Goal: Task Accomplishment & Management: Complete application form

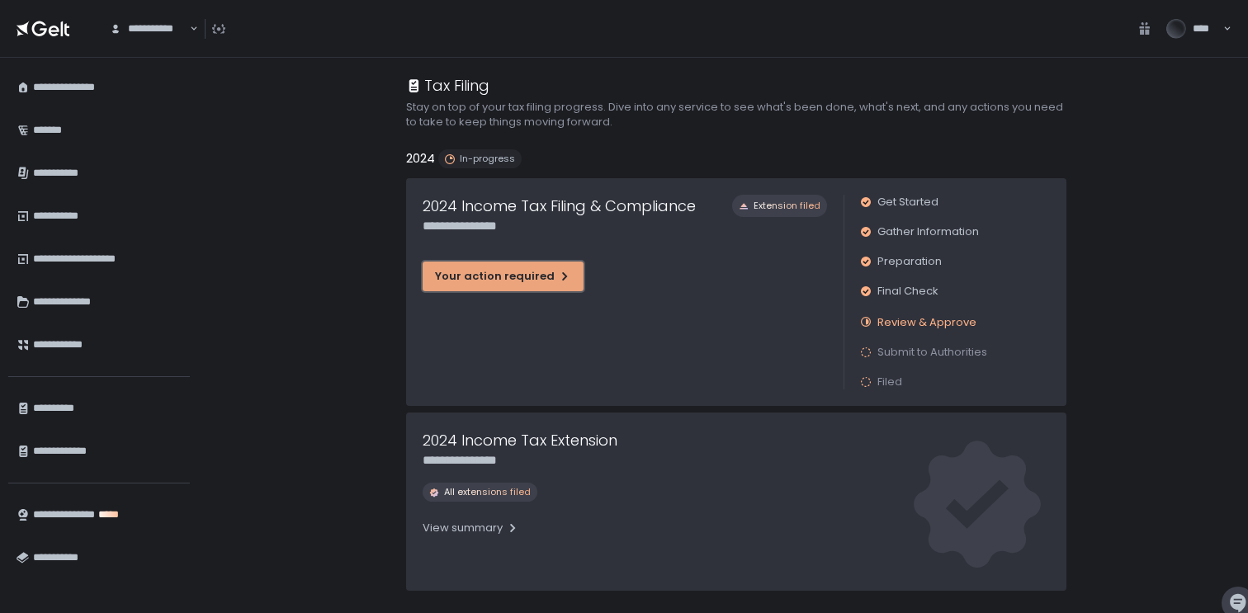
click at [488, 275] on div "Your action required" at bounding box center [503, 276] width 136 height 15
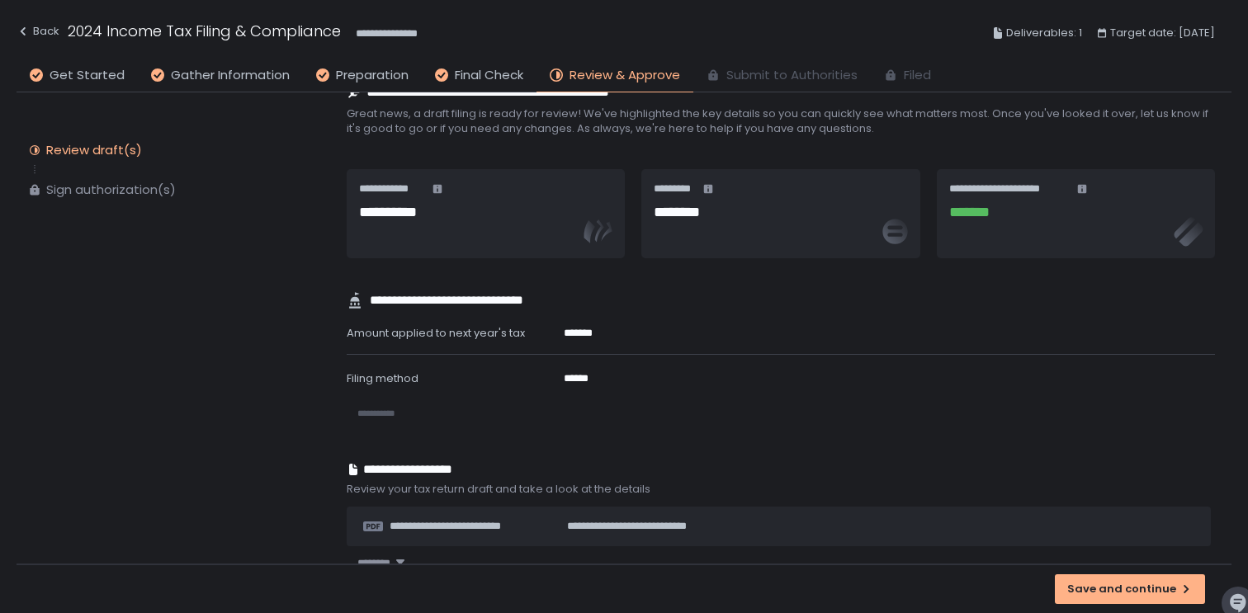
scroll to position [262, 0]
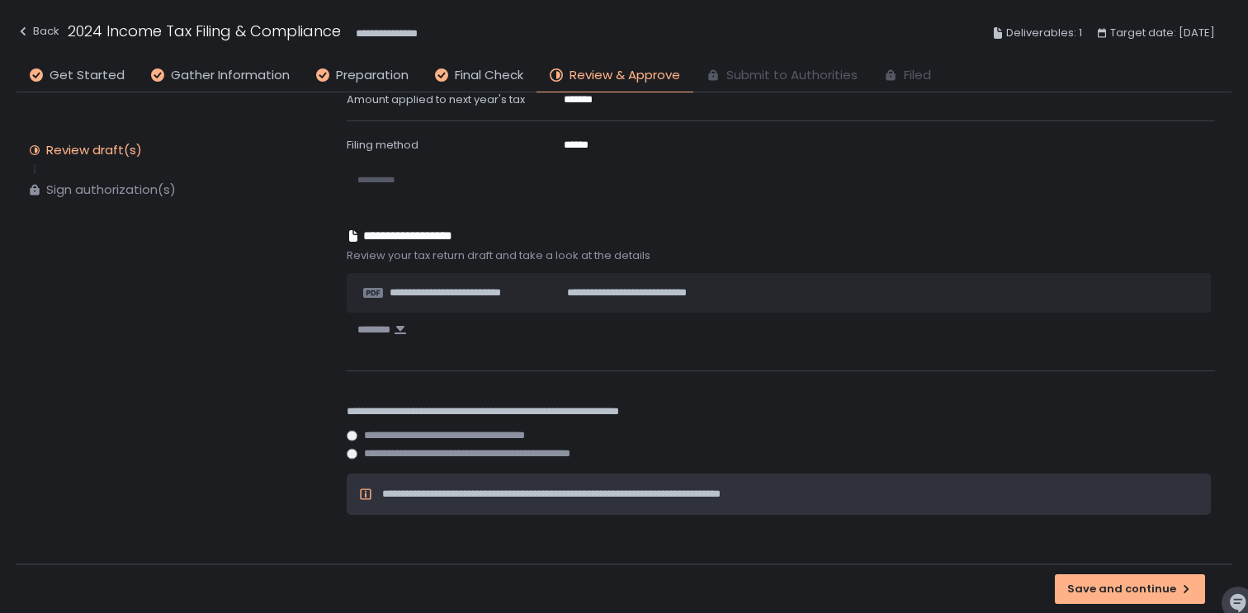
click at [394, 178] on span "**********" at bounding box center [376, 179] width 38 height 9
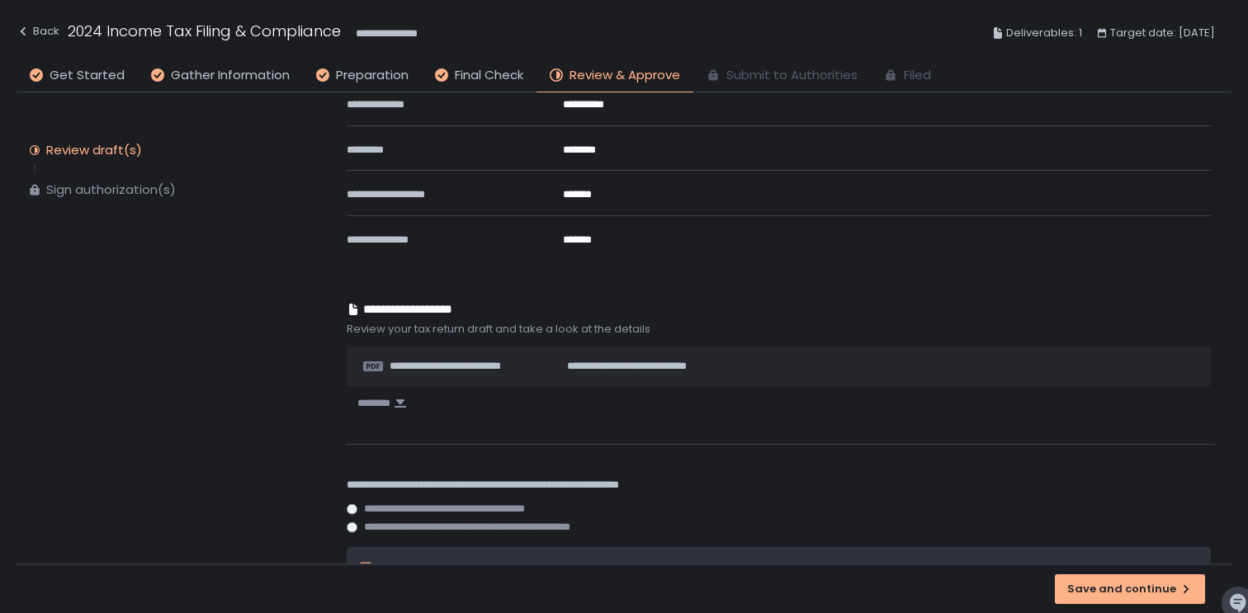
scroll to position [486, 0]
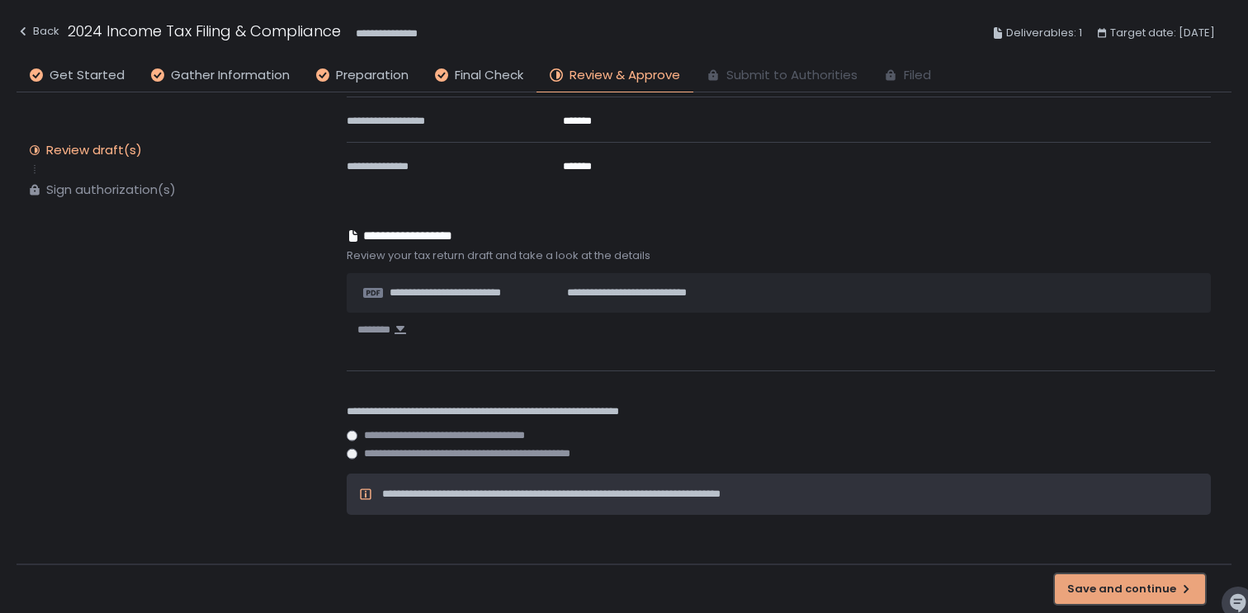
click at [1102, 579] on button "Save and continue" at bounding box center [1130, 589] width 150 height 30
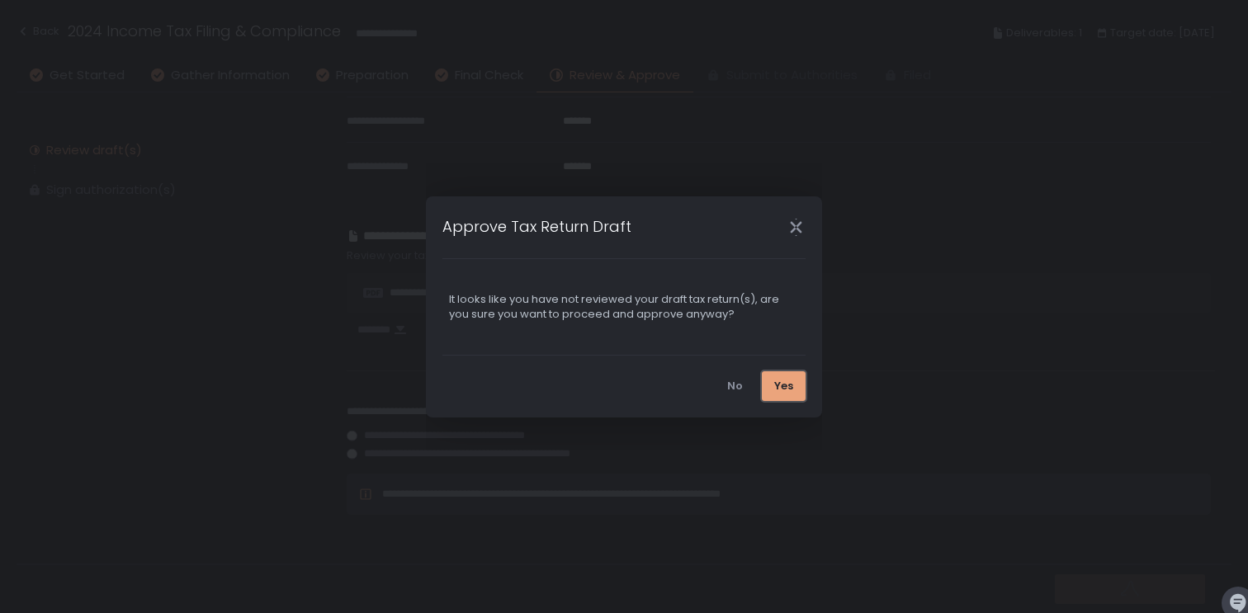
click at [783, 392] on div "Yes" at bounding box center [783, 386] width 19 height 15
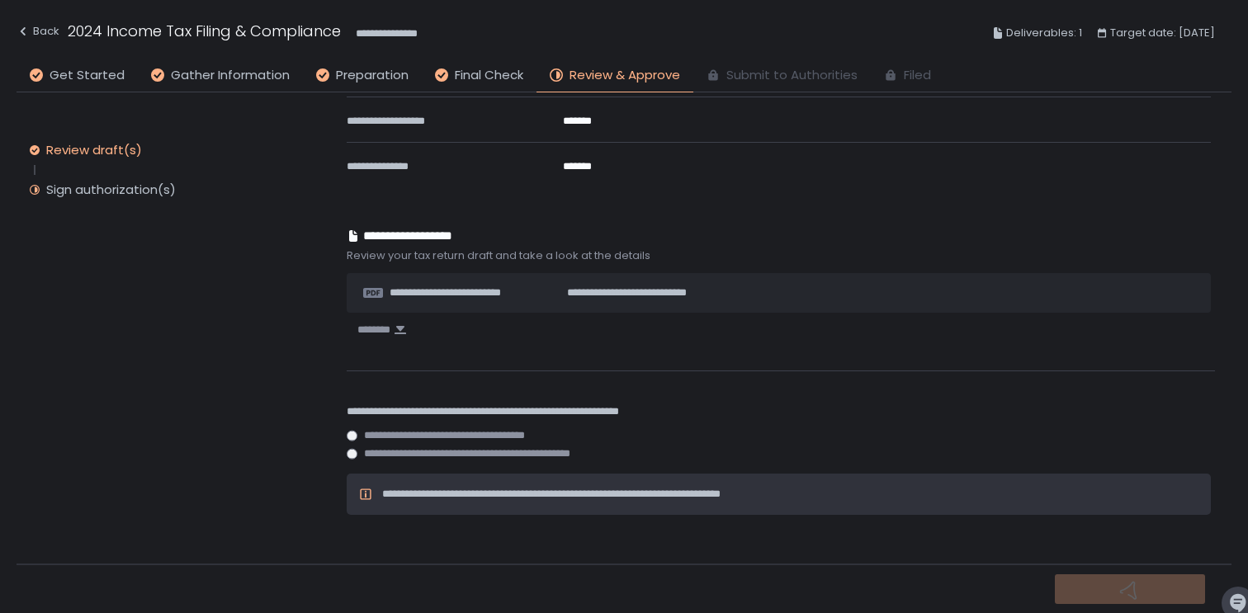
scroll to position [0, 0]
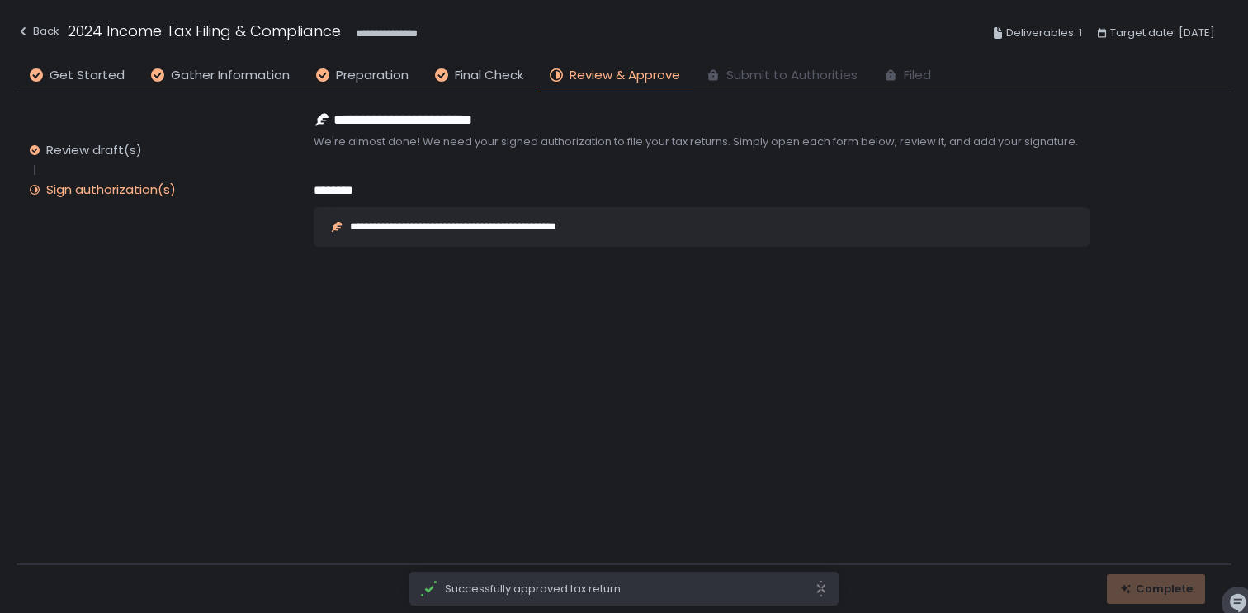
click at [380, 226] on div "**********" at bounding box center [485, 226] width 271 height 11
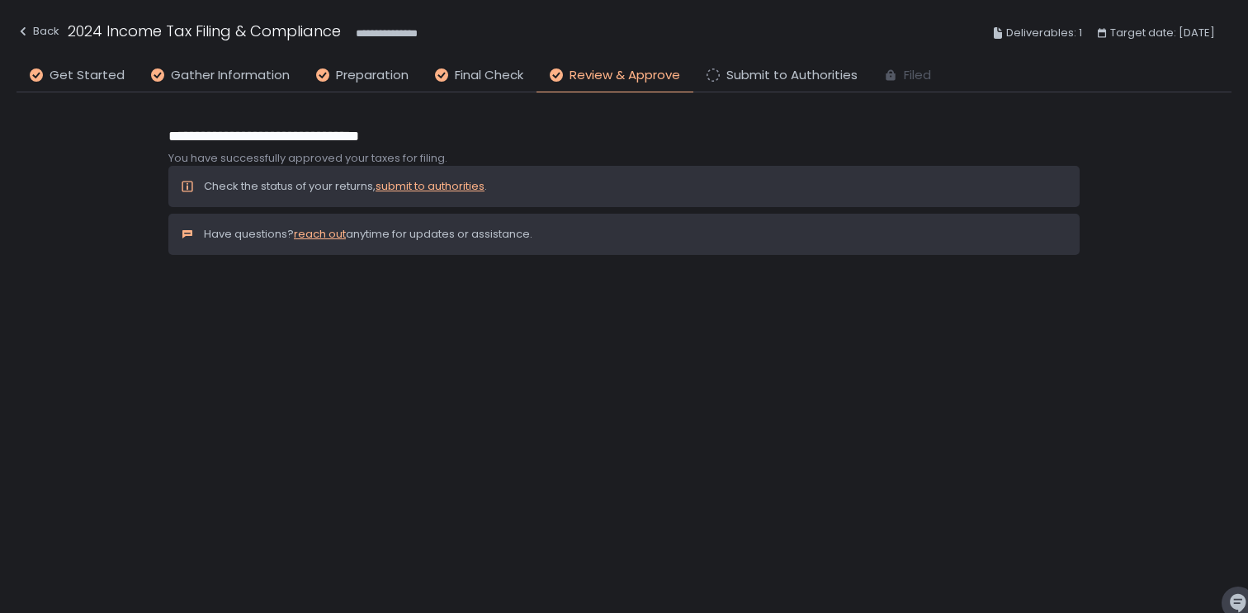
click at [399, 190] on link "submit to authorities" at bounding box center [429, 186] width 109 height 16
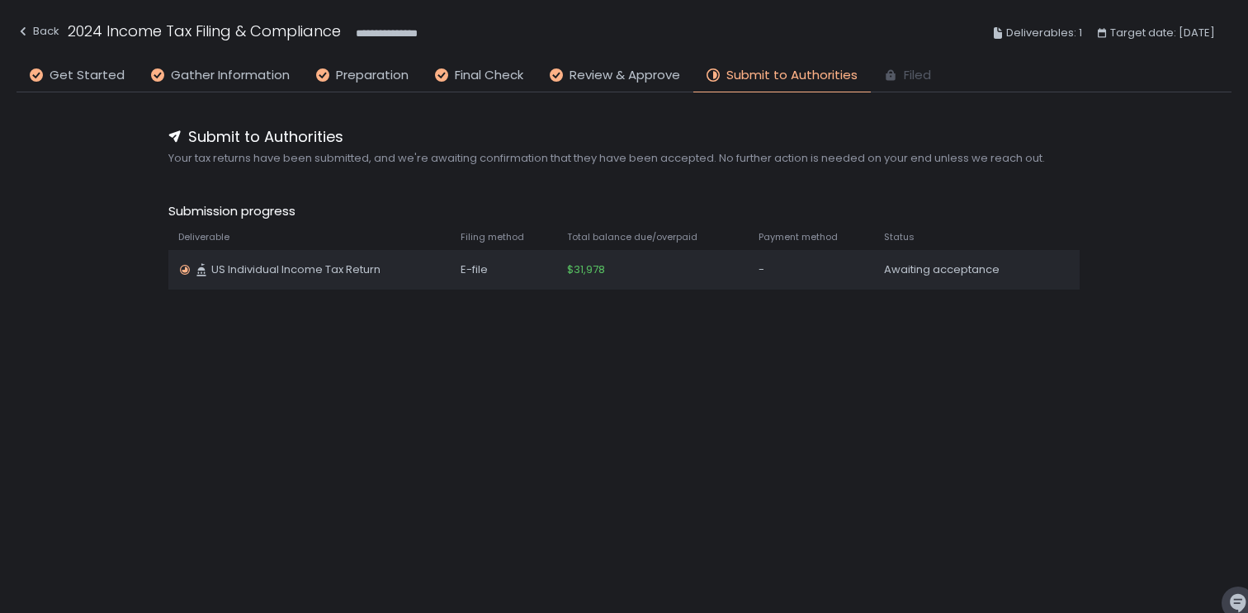
click at [333, 267] on span "US Individual Income Tax Return" at bounding box center [295, 269] width 169 height 15
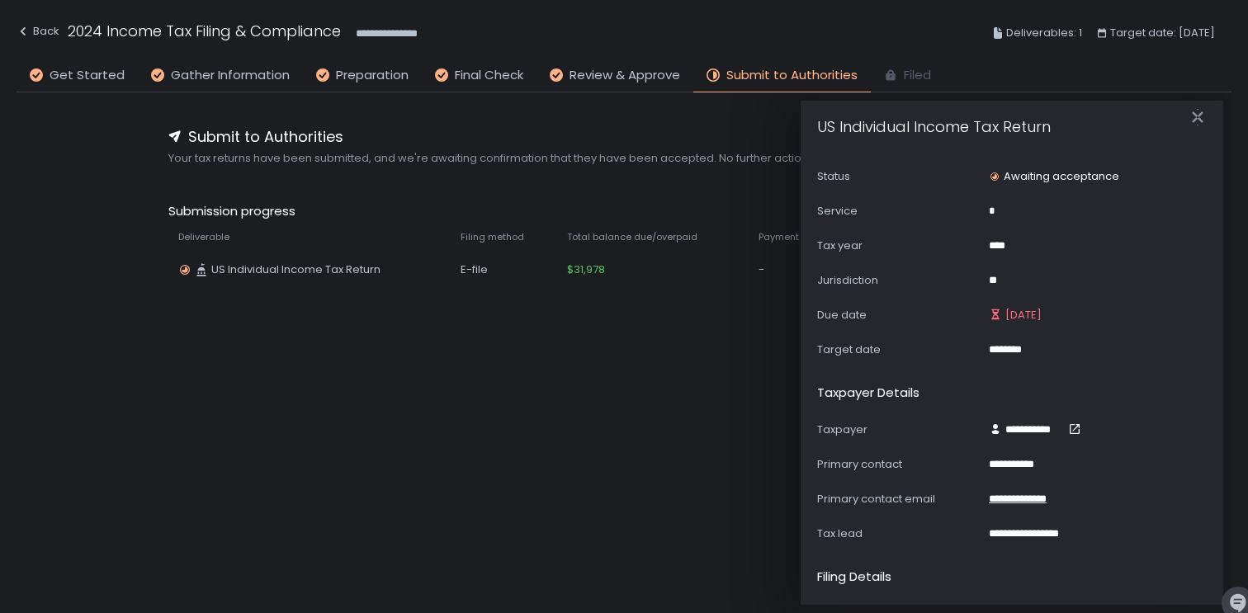
scroll to position [37, 0]
